Goal: Check status

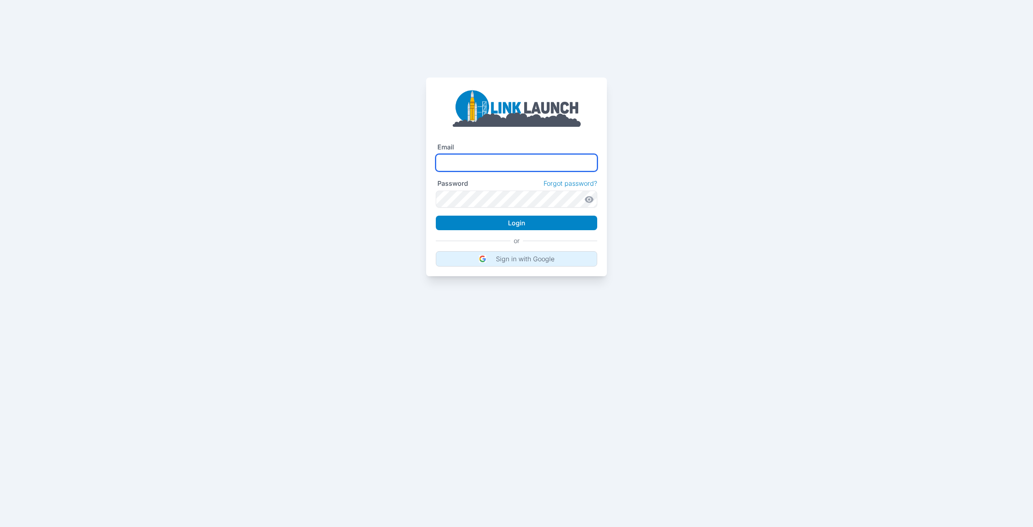
type input "**********"
click at [504, 257] on p "Sign in with Google" at bounding box center [525, 259] width 59 height 8
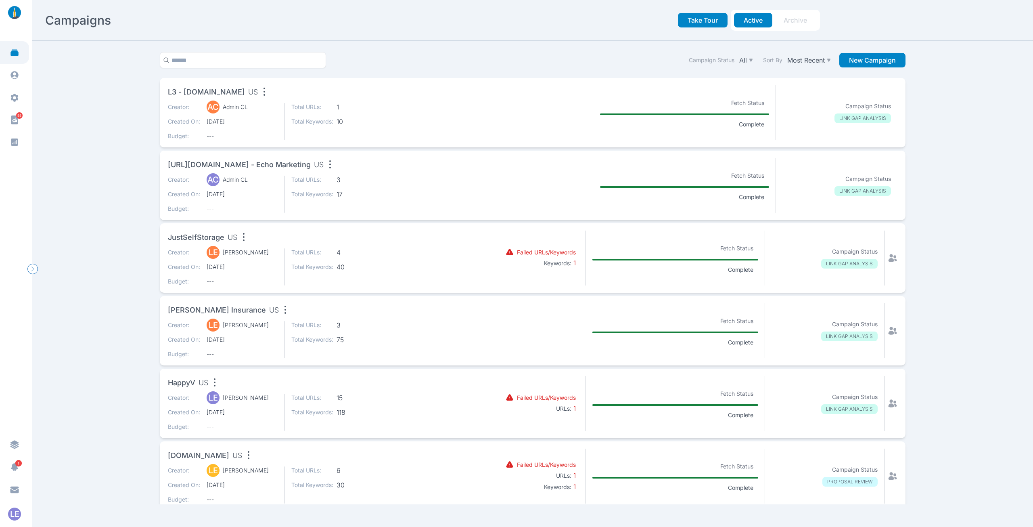
click at [386, 108] on div "Creator: AC Admin CL Created On: [DATE] Budget: --- Total URLs: 1 Total Keyword…" at bounding box center [320, 121] width 304 height 37
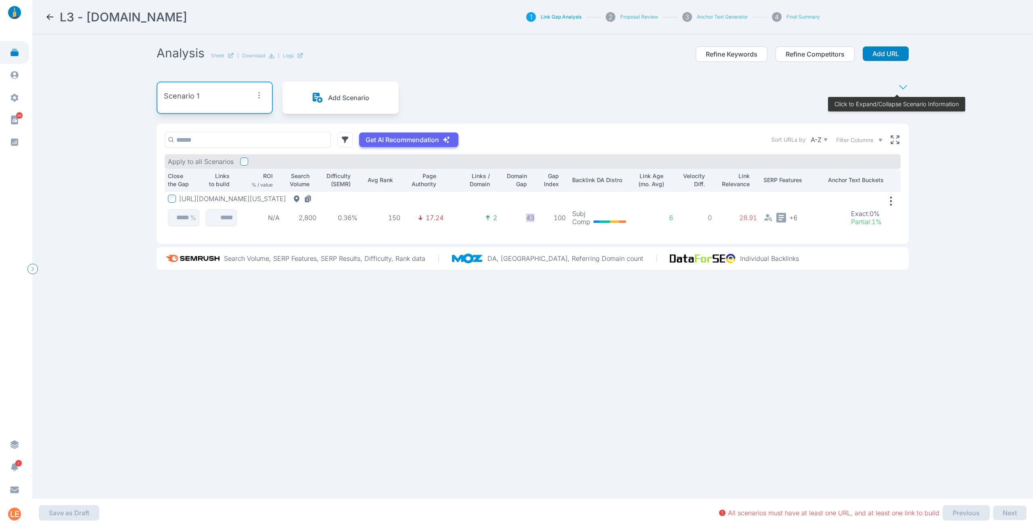
drag, startPoint x: 522, startPoint y: 218, endPoint x: 534, endPoint y: 218, distance: 12.1
click at [534, 218] on td "43" at bounding box center [519, 211] width 37 height 40
click at [62, 211] on div "L3 - [DOMAIN_NAME] 1 Link Gap Analysis 2 Proposal Review 3 Anchor Text Generato…" at bounding box center [532, 263] width 1001 height 527
